Goal: Information Seeking & Learning: Learn about a topic

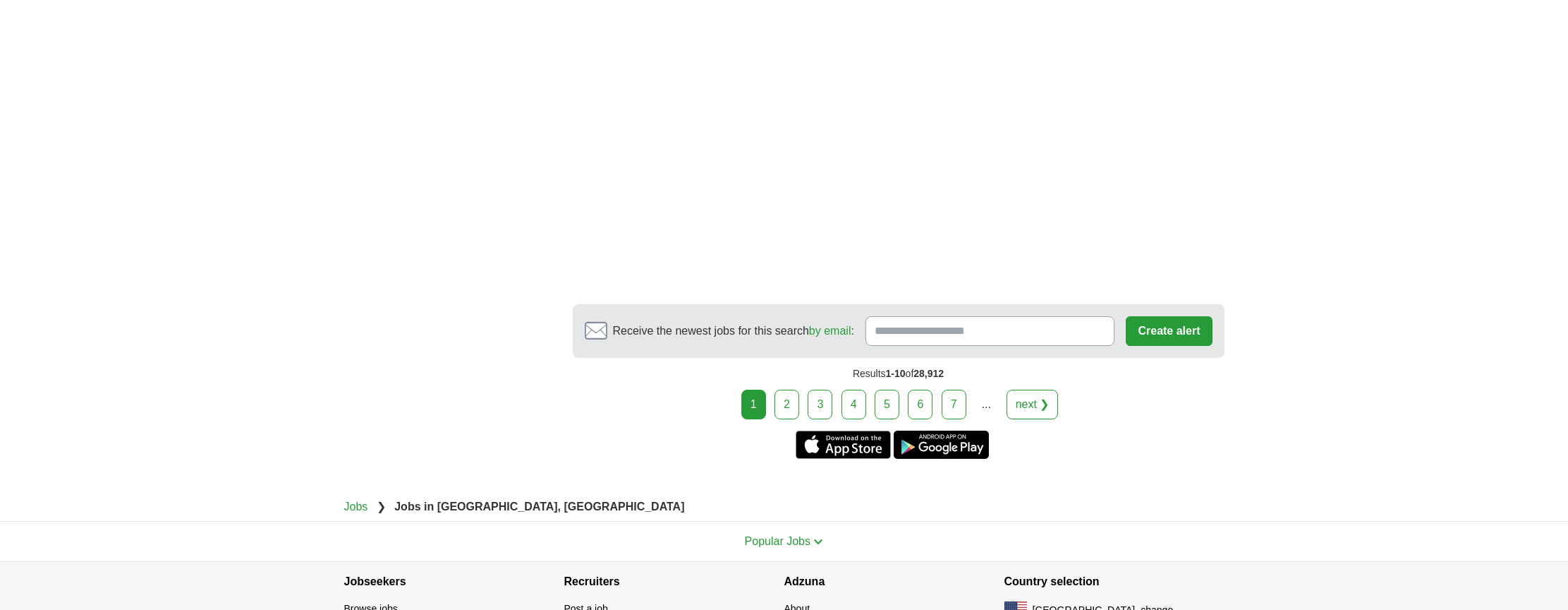
scroll to position [2554, 0]
click at [782, 389] on link "2" at bounding box center [786, 403] width 24 height 30
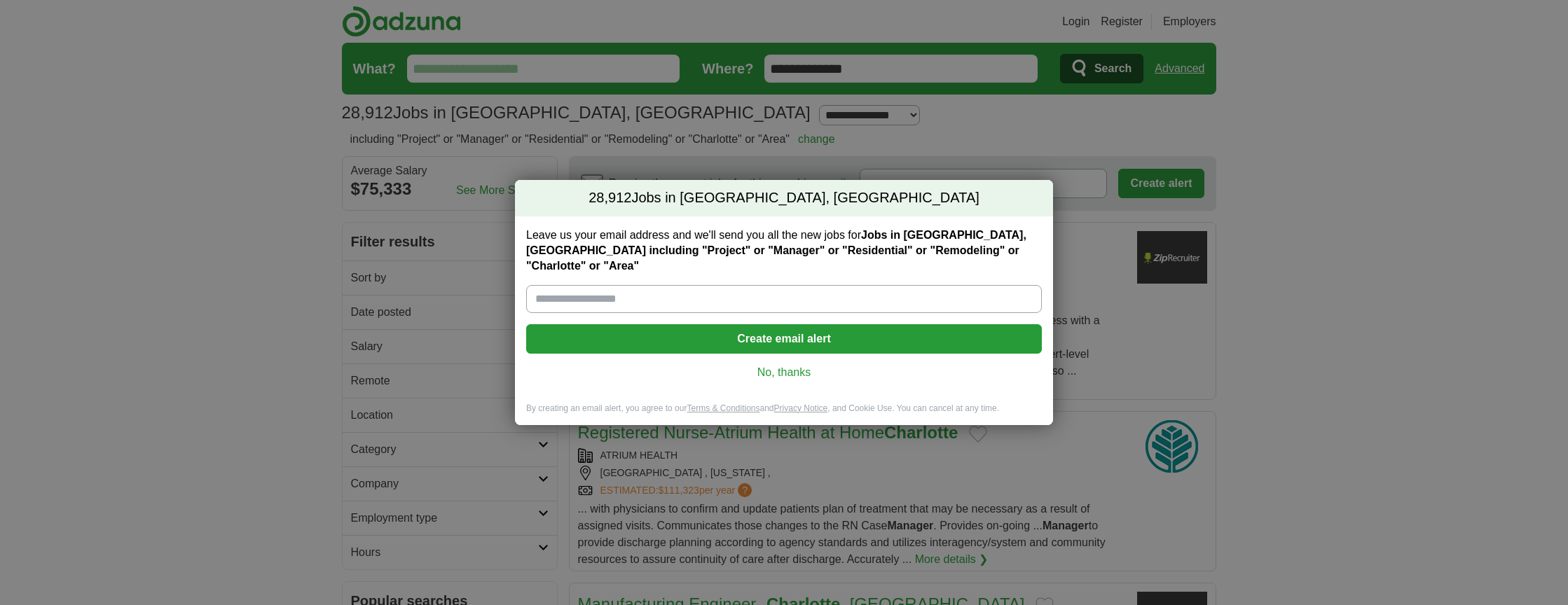
click at [796, 365] on link "No, thanks" at bounding box center [784, 372] width 493 height 15
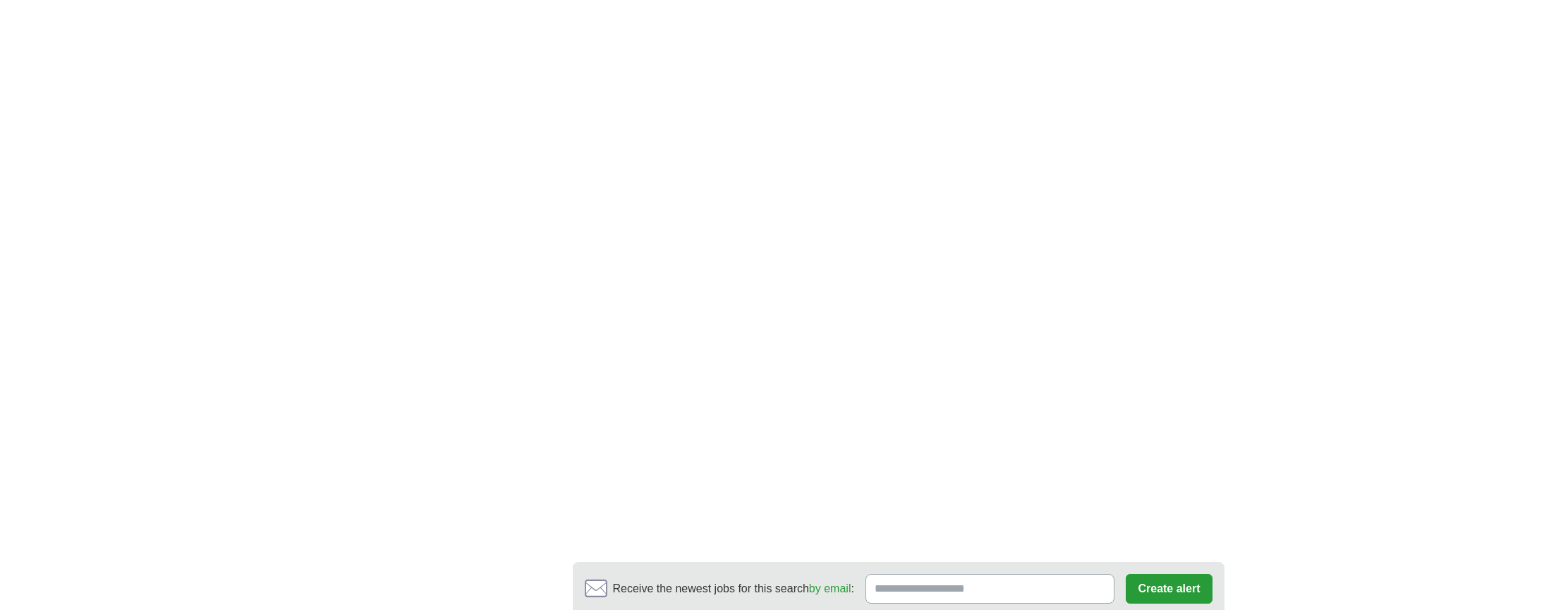
scroll to position [2259, 0]
